Goal: Task Accomplishment & Management: Use online tool/utility

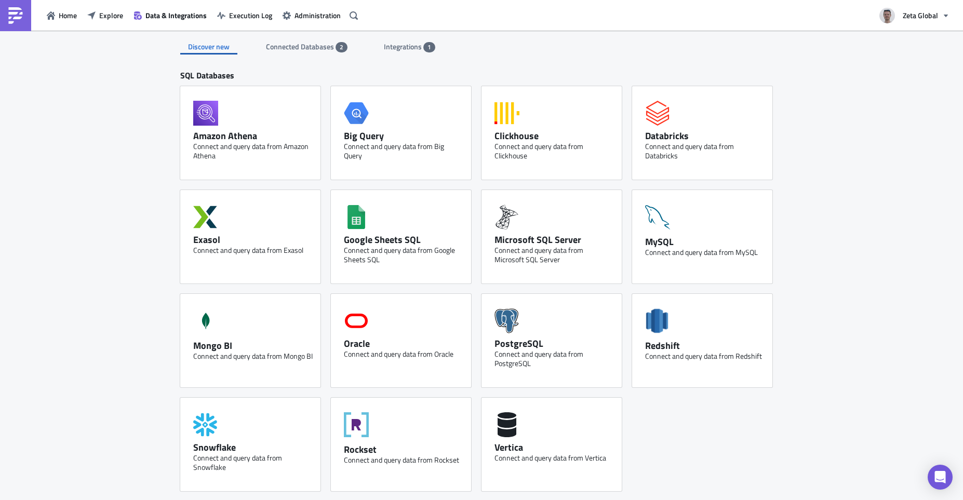
scroll to position [345, 0]
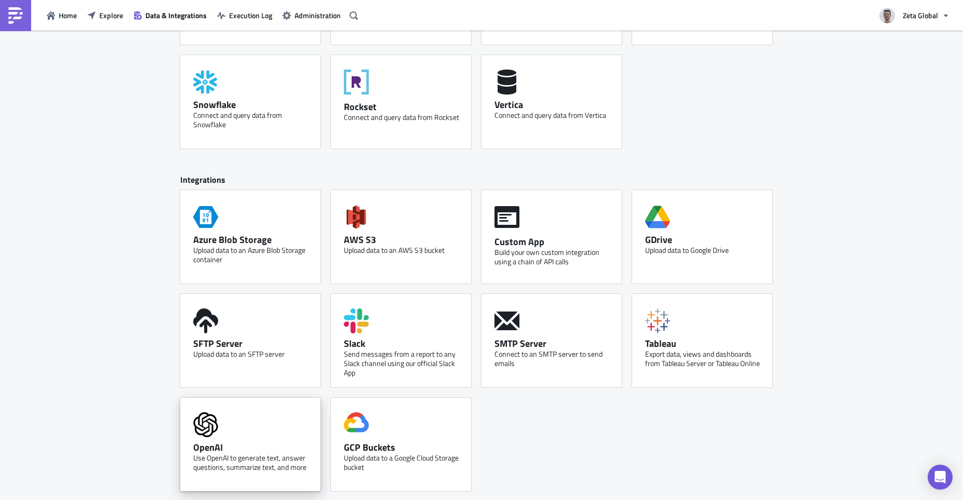
click at [246, 458] on div "Use OpenAI to generate text, answer questions, summarize text, and more" at bounding box center [252, 463] width 119 height 19
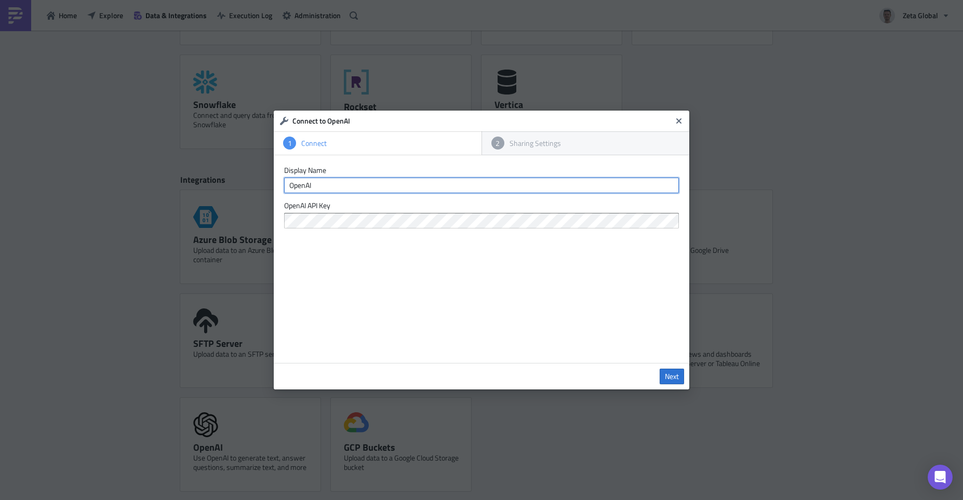
click at [374, 185] on input "OpenAI" at bounding box center [481, 186] width 395 height 16
click at [447, 208] on label "OpenAI API Key" at bounding box center [481, 205] width 395 height 9
click at [499, 323] on div "Display Name OpenAI OpenAI API Key" at bounding box center [482, 259] width 416 height 208
click at [679, 121] on icon "Close" at bounding box center [678, 120] width 5 height 5
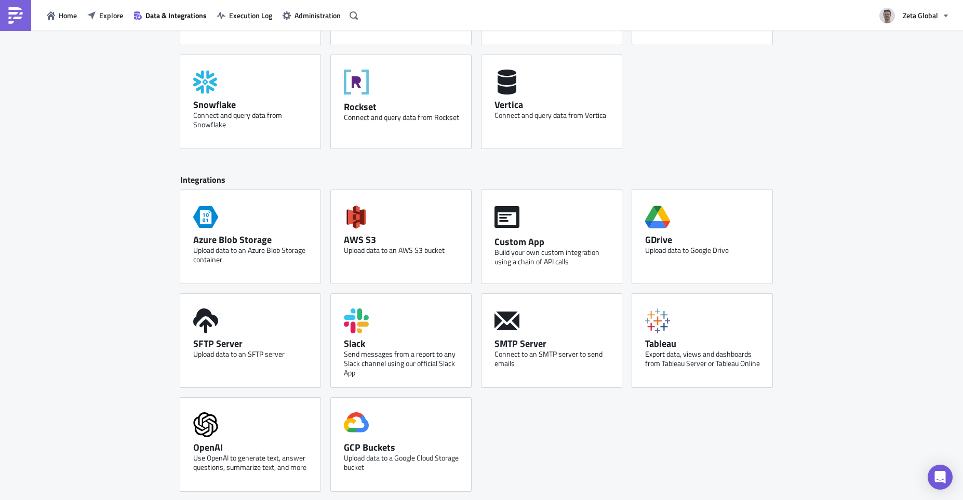
click at [134, 316] on div "Discover new Connected Databases 2 Integrations 1 SQL Databases Amazon Athena C…" at bounding box center [481, 94] width 963 height 816
click at [667, 162] on div "SQL Databases Amazon Athena Connect and query data from Amazon Athena Big Query…" at bounding box center [481, 114] width 603 height 775
click at [514, 214] on icon at bounding box center [507, 217] width 25 height 25
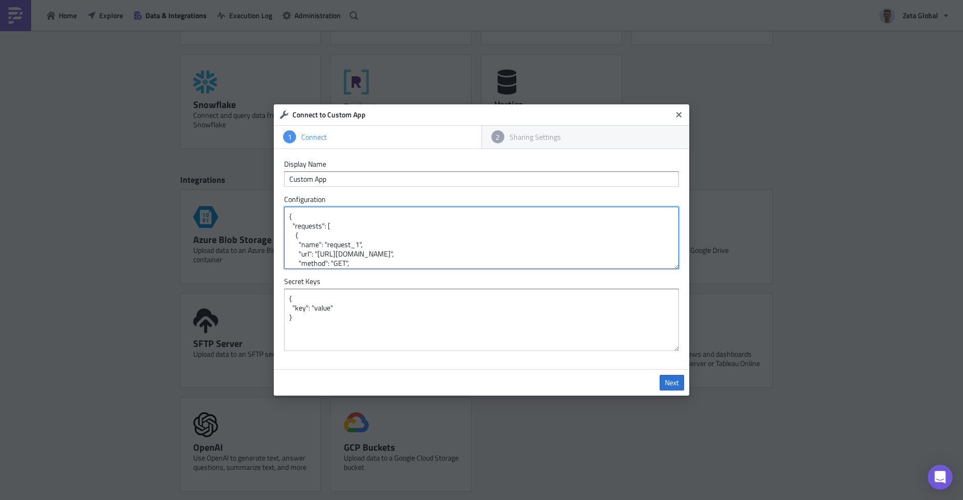
click at [337, 208] on textarea "{ "requests": [ { "name": "request_1", "url": "[URL][DOMAIN_NAME]", "method": "…" at bounding box center [481, 238] width 395 height 62
click at [357, 216] on textarea "{ "requests": [ { "name": "request_1", "url": "[URL][DOMAIN_NAME]", "method": "…" at bounding box center [481, 238] width 395 height 62
click at [676, 117] on icon "Close" at bounding box center [679, 115] width 8 height 8
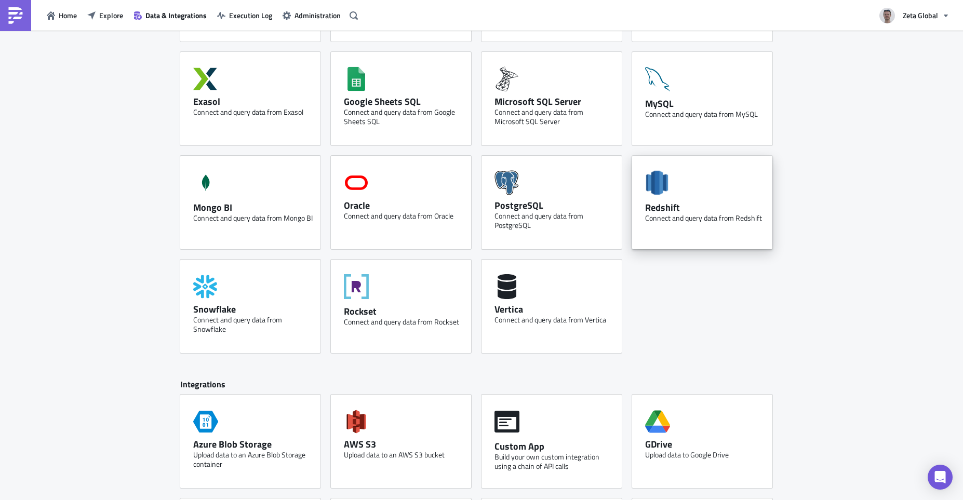
scroll to position [139, 0]
